Goal: Check status: Check status

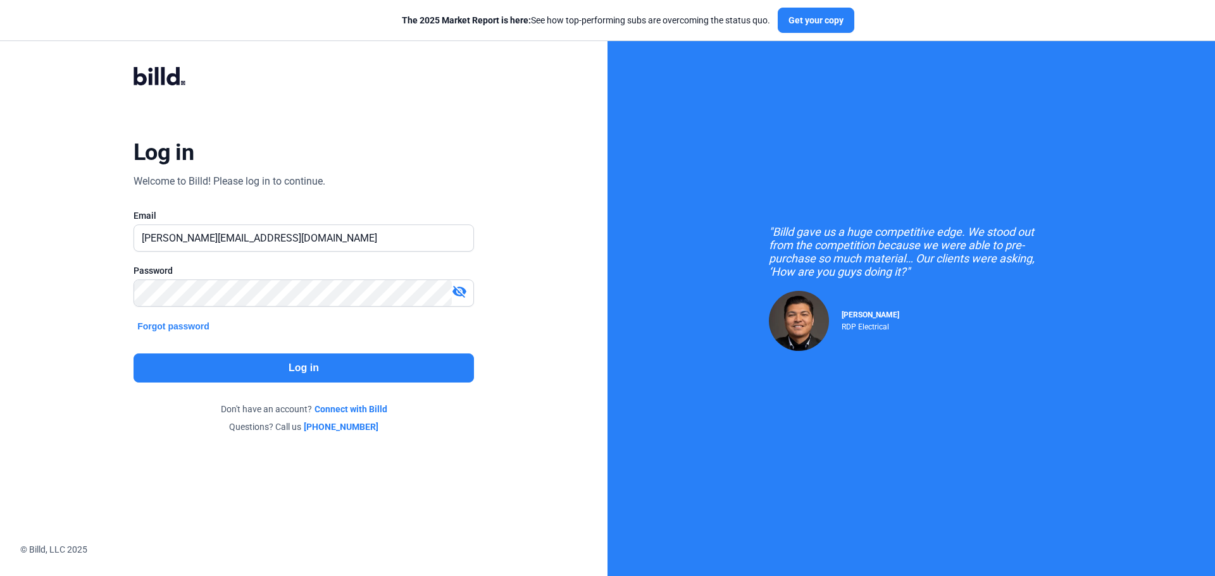
click at [295, 370] on button "Log in" at bounding box center [304, 368] width 340 height 29
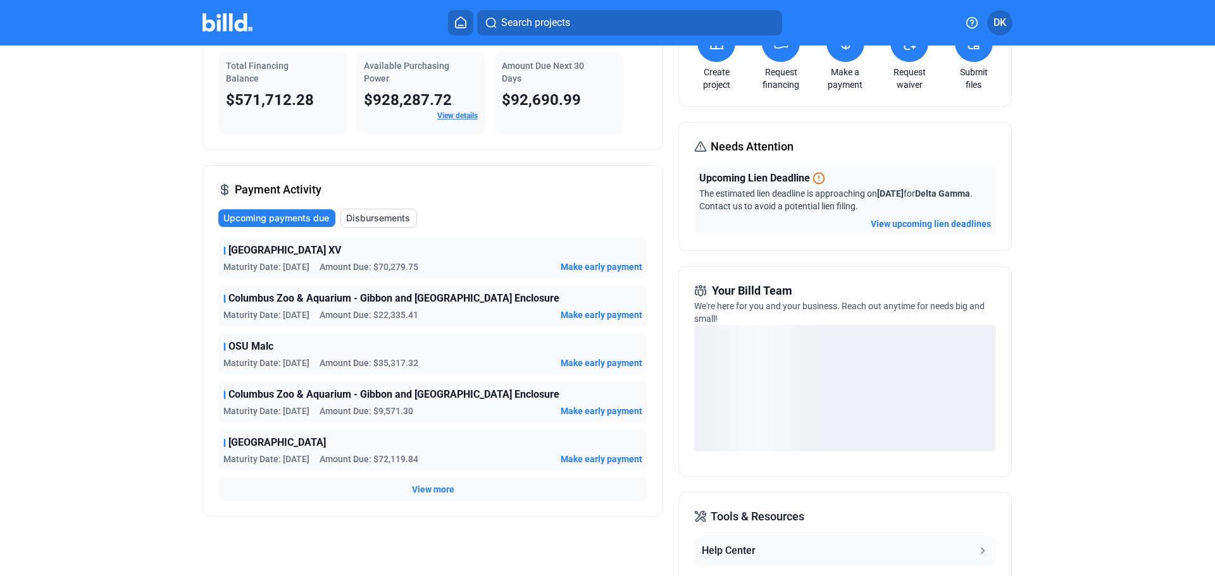
scroll to position [127, 0]
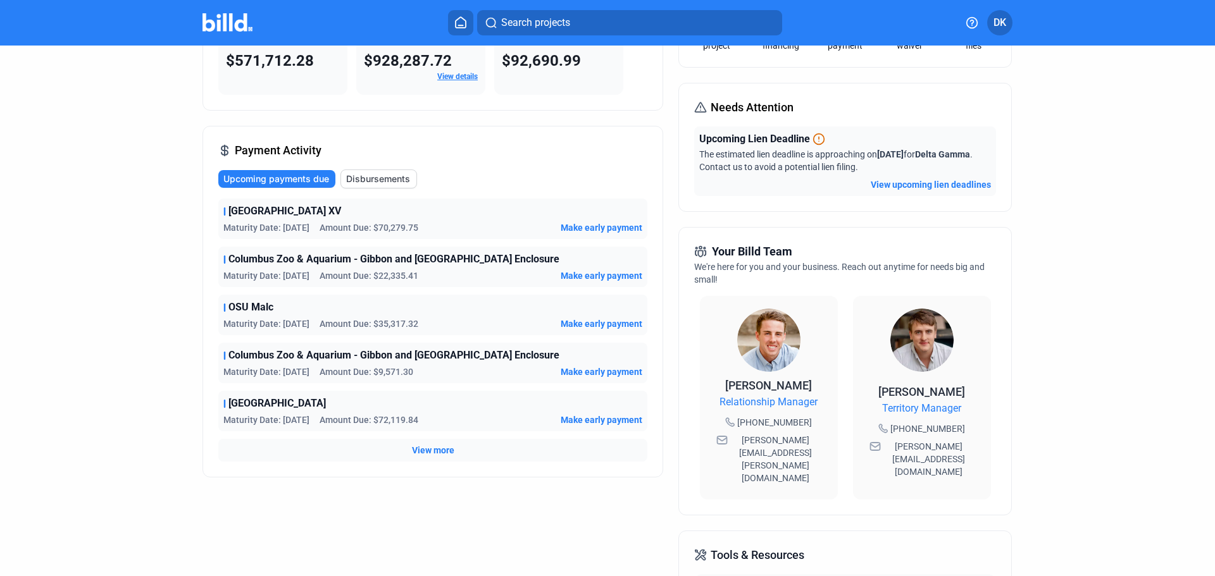
click at [433, 445] on span "View more" at bounding box center [433, 450] width 42 height 13
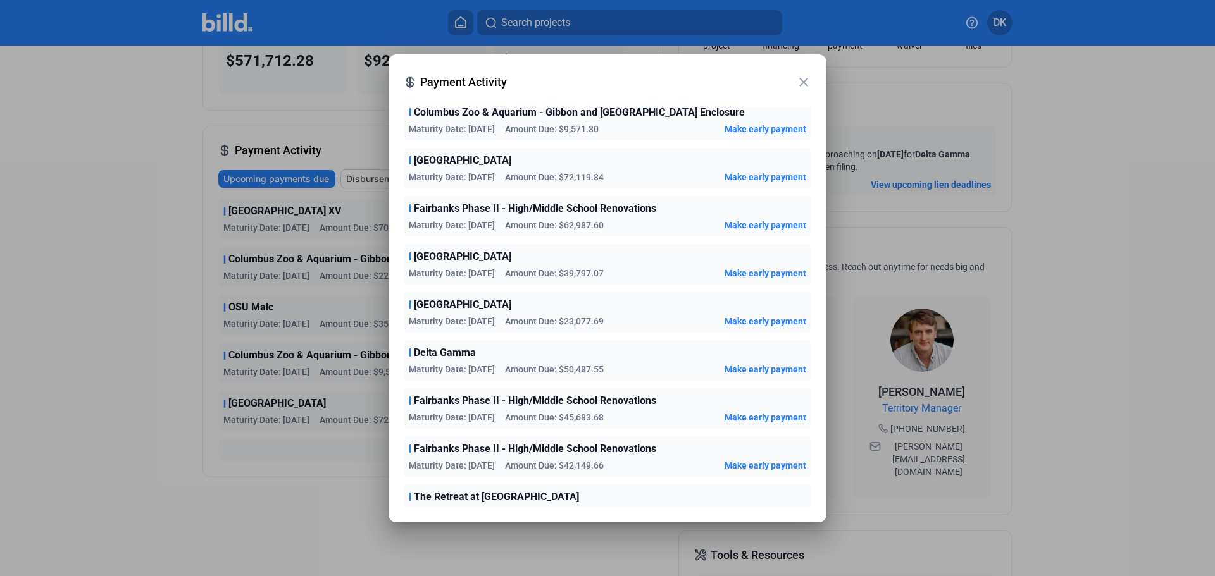
scroll to position [0, 0]
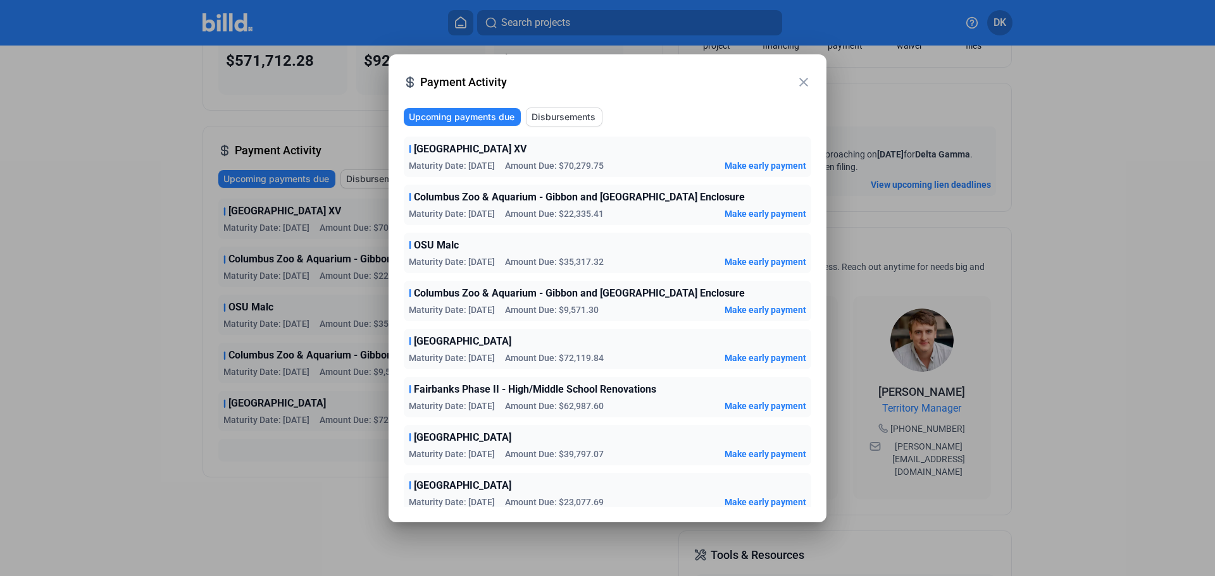
click at [1071, 59] on div at bounding box center [607, 288] width 1215 height 576
